Goal: Information Seeking & Learning: Understand process/instructions

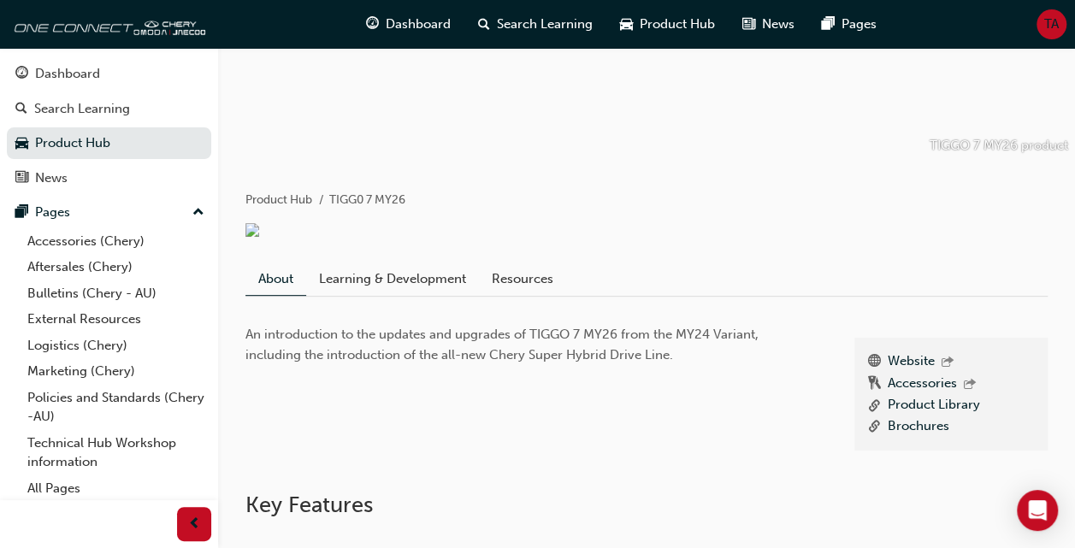
scroll to position [216, 0]
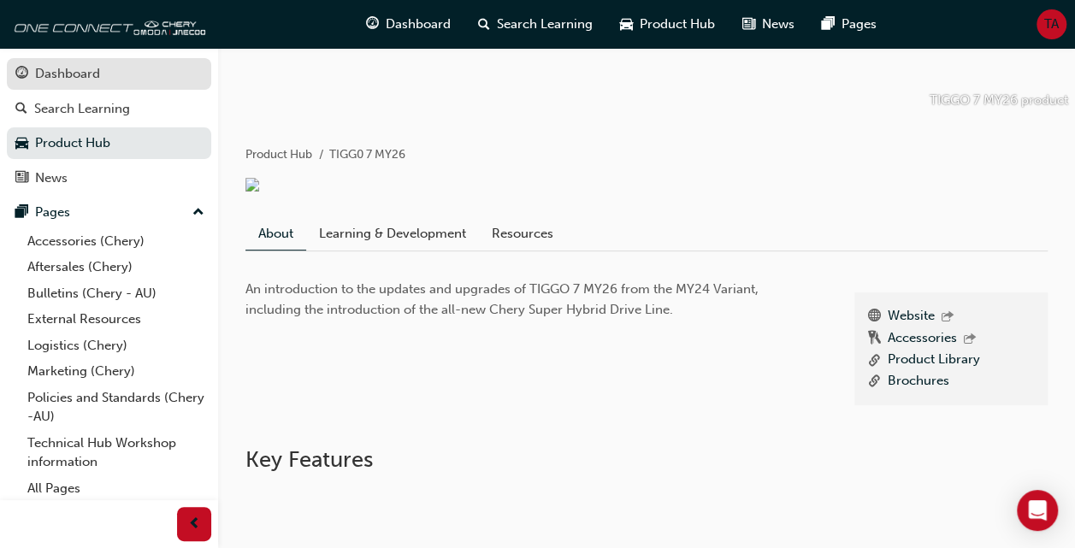
click at [79, 68] on div "Dashboard" at bounding box center [67, 74] width 65 height 20
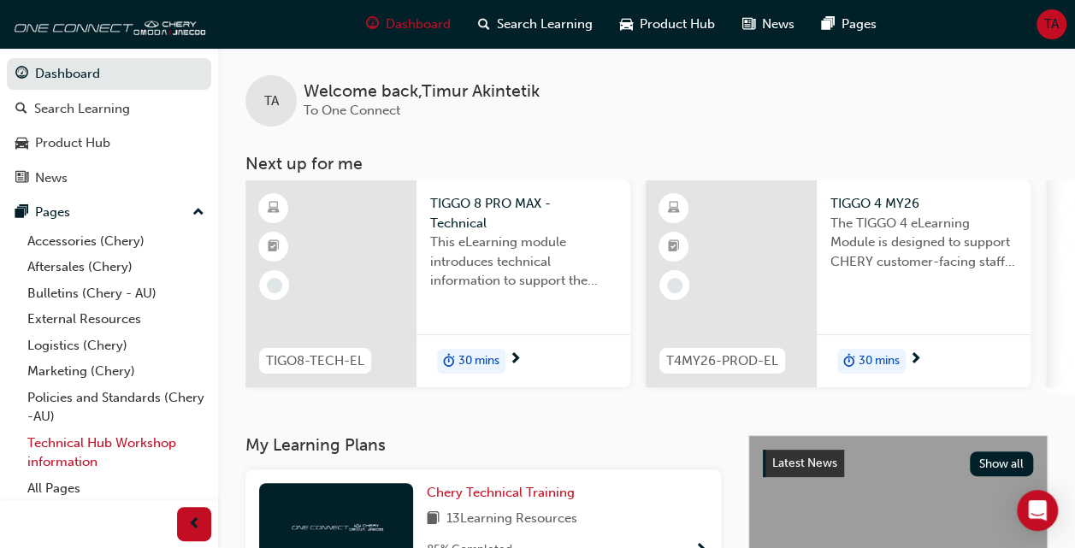
click at [68, 451] on link "Technical Hub Workshop information" at bounding box center [116, 452] width 191 height 45
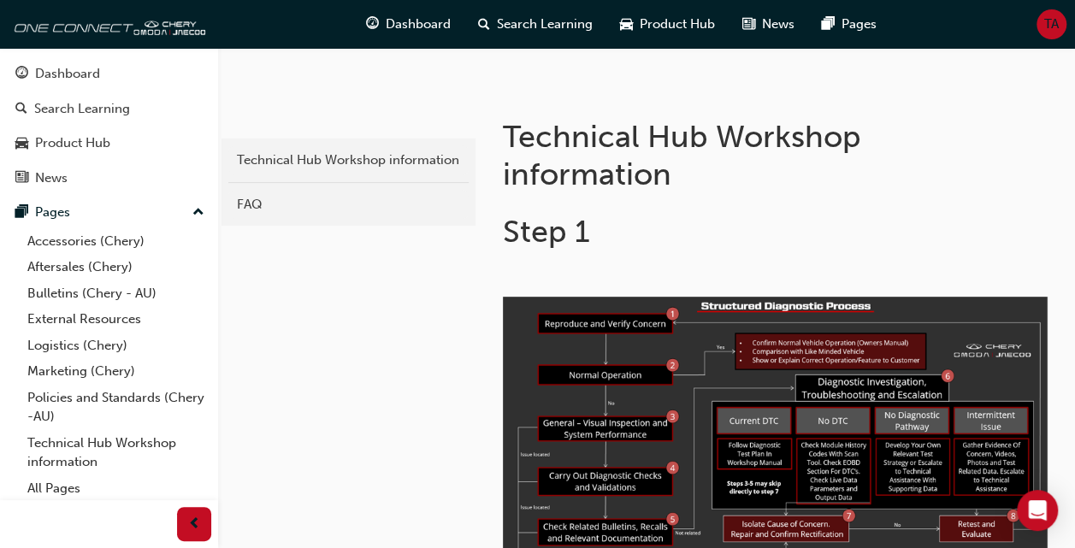
scroll to position [205, 0]
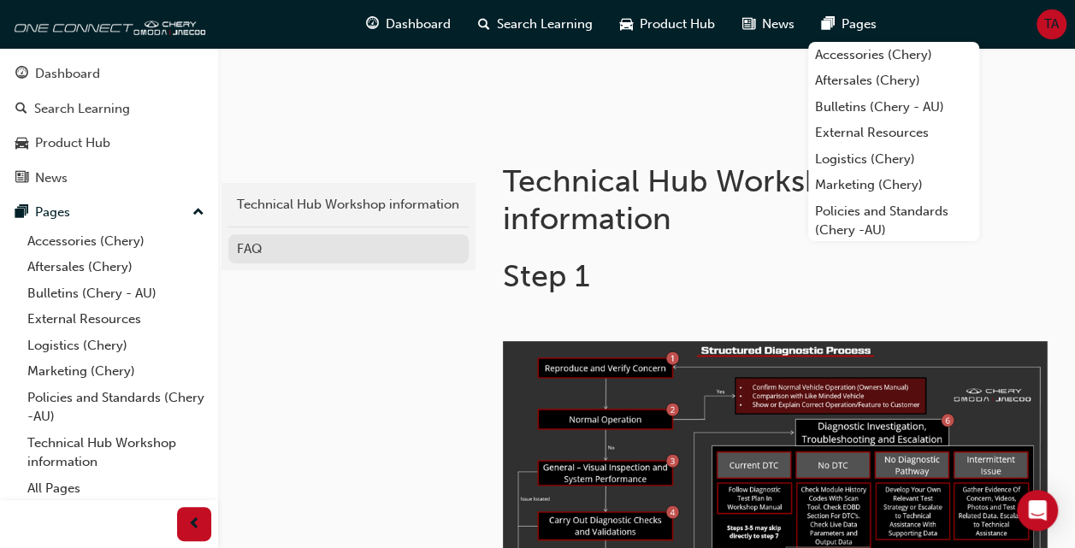
click at [243, 234] on link "FAQ" at bounding box center [348, 249] width 240 height 30
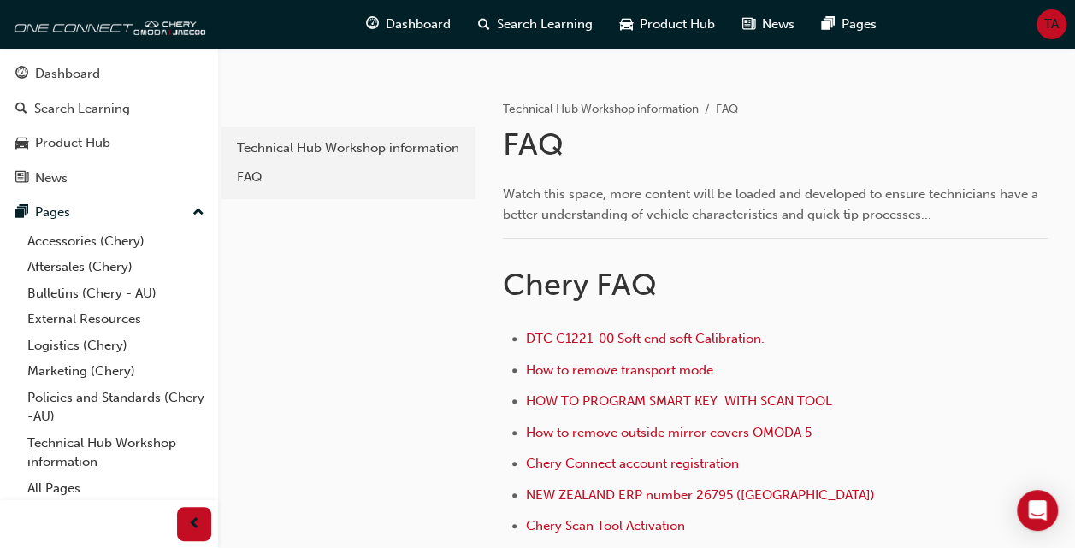
scroll to position [285, 0]
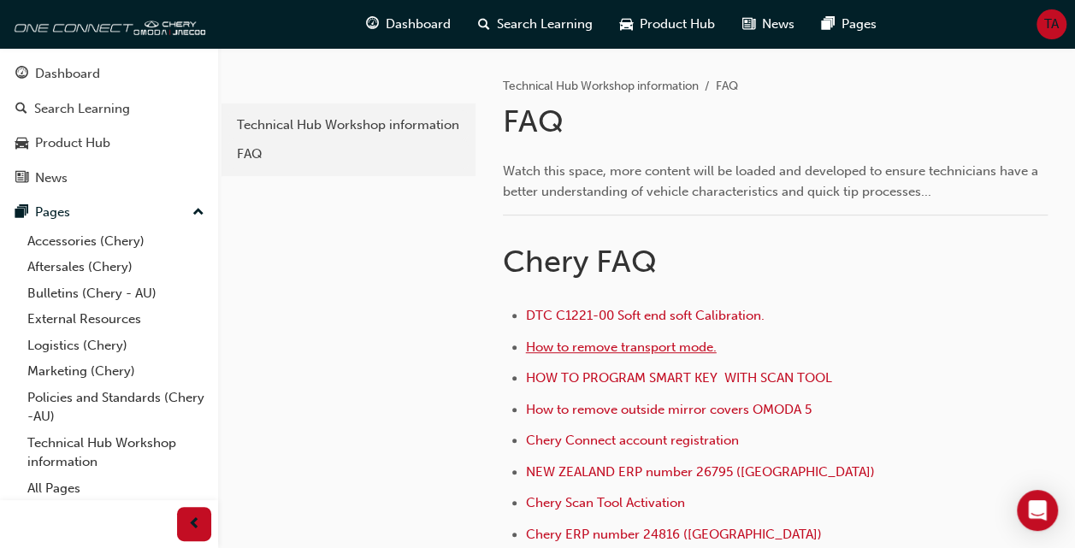
click at [631, 339] on span "How to remove transport mode." at bounding box center [621, 346] width 191 height 15
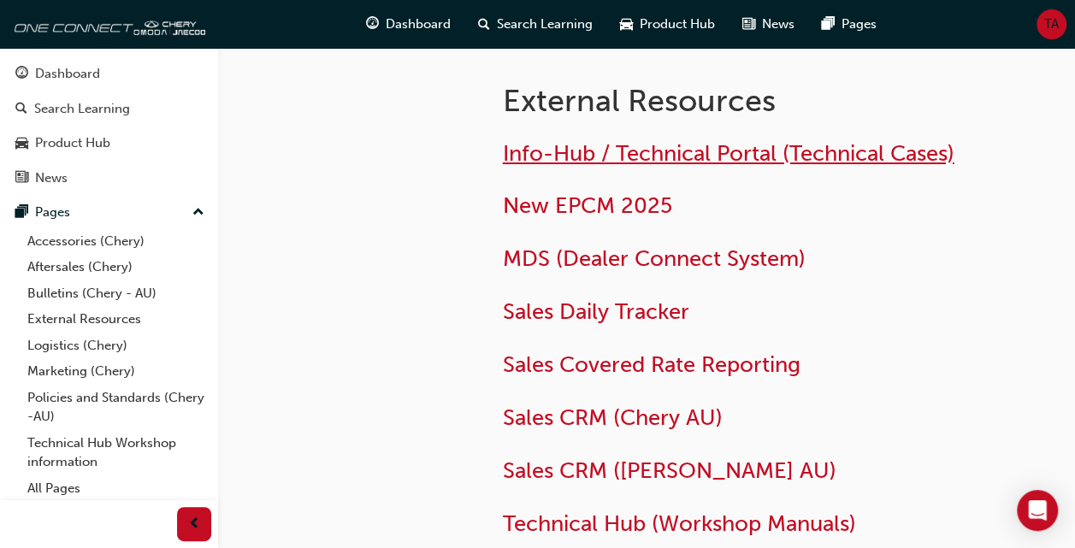
click at [705, 157] on span "Info-Hub / Technical Portal (Technical Cases)" at bounding box center [728, 153] width 451 height 27
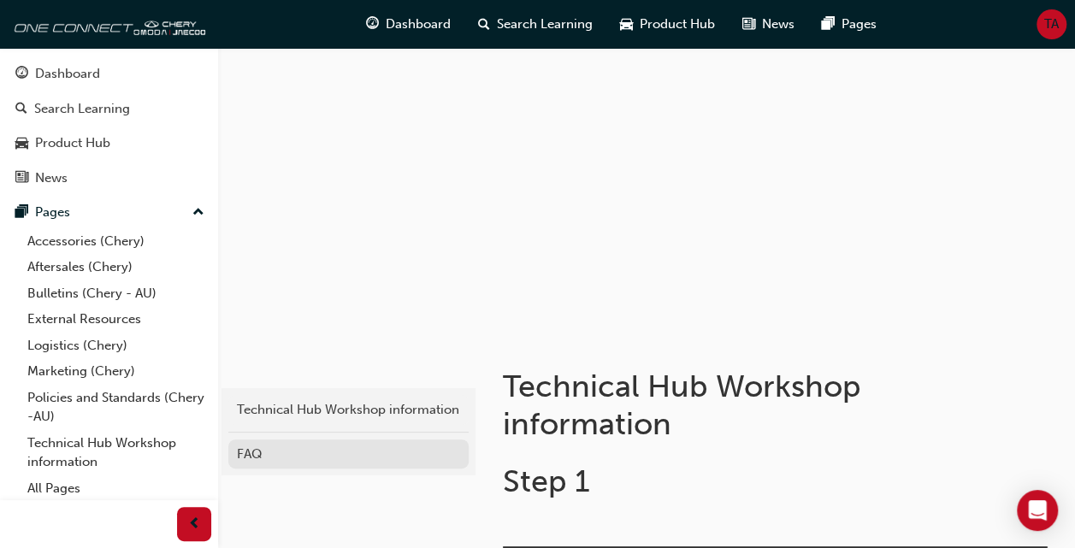
click at [257, 450] on div "FAQ" at bounding box center [348, 455] width 223 height 20
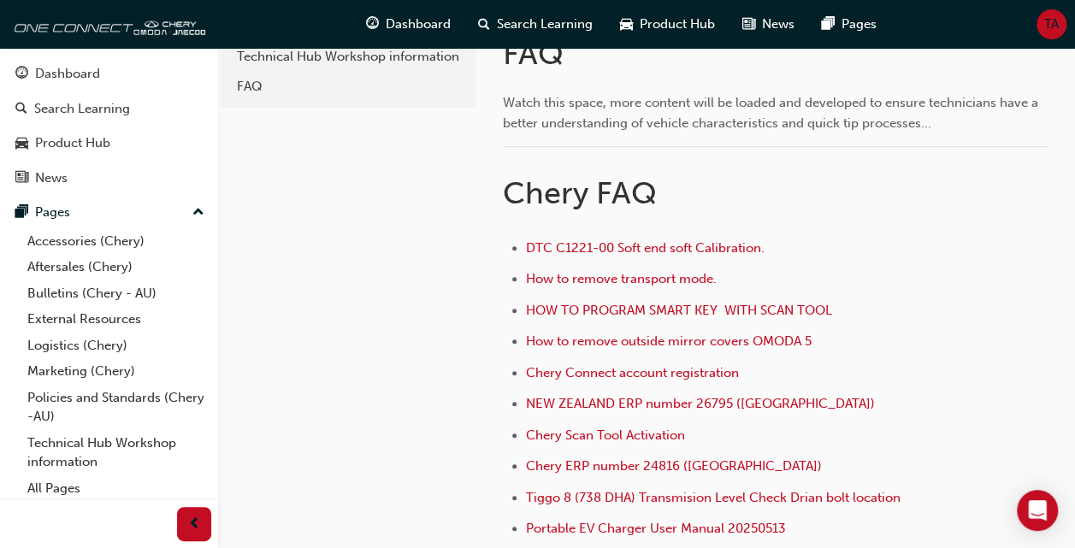
scroll to position [398, 0]
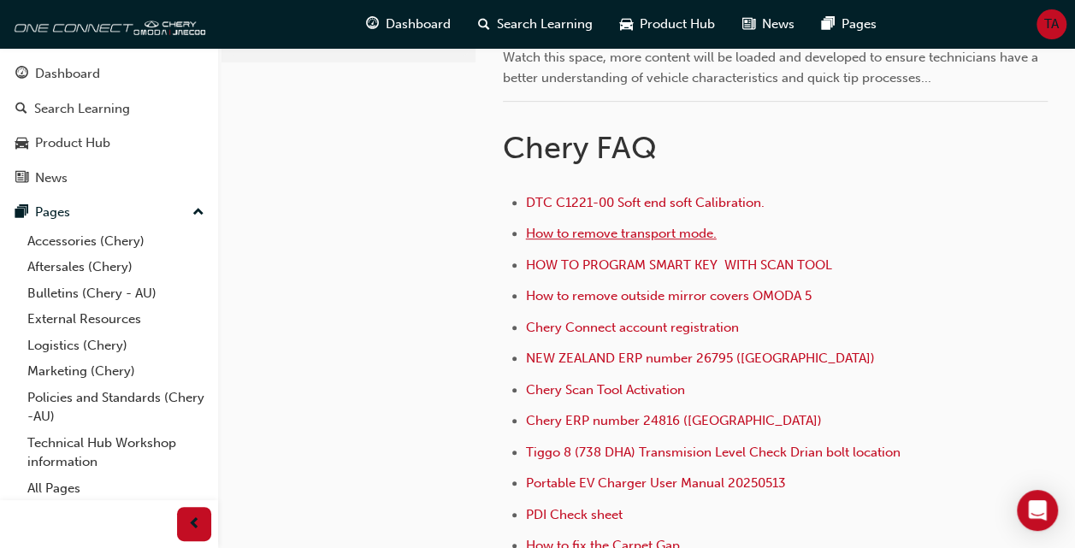
click at [658, 234] on span "How to remove transport mode." at bounding box center [621, 233] width 191 height 15
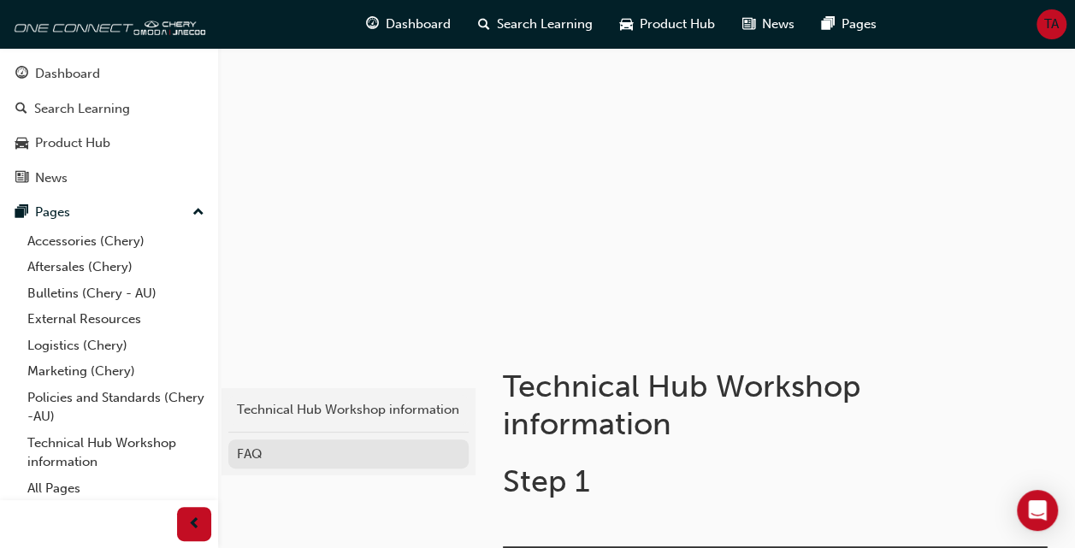
click at [268, 450] on div "FAQ" at bounding box center [348, 455] width 223 height 20
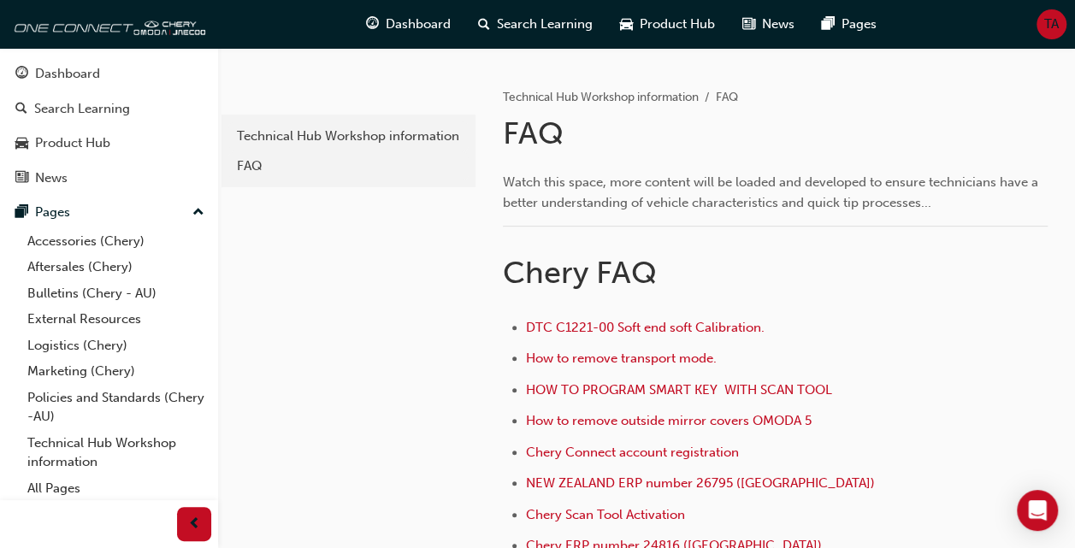
scroll to position [353, 0]
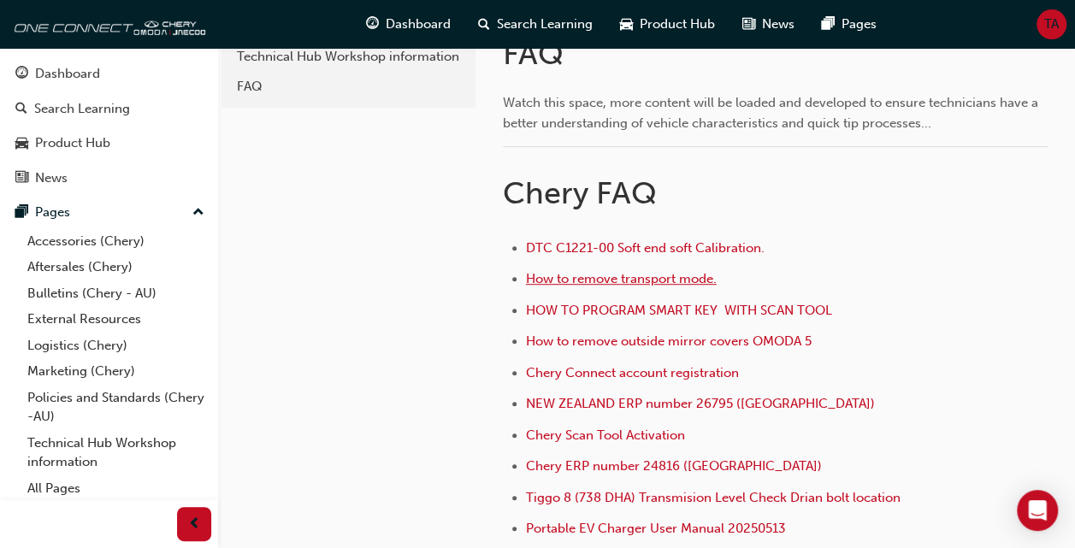
click at [558, 280] on span "How to remove transport mode." at bounding box center [621, 278] width 191 height 15
